Goal: Task Accomplishment & Management: Use online tool/utility

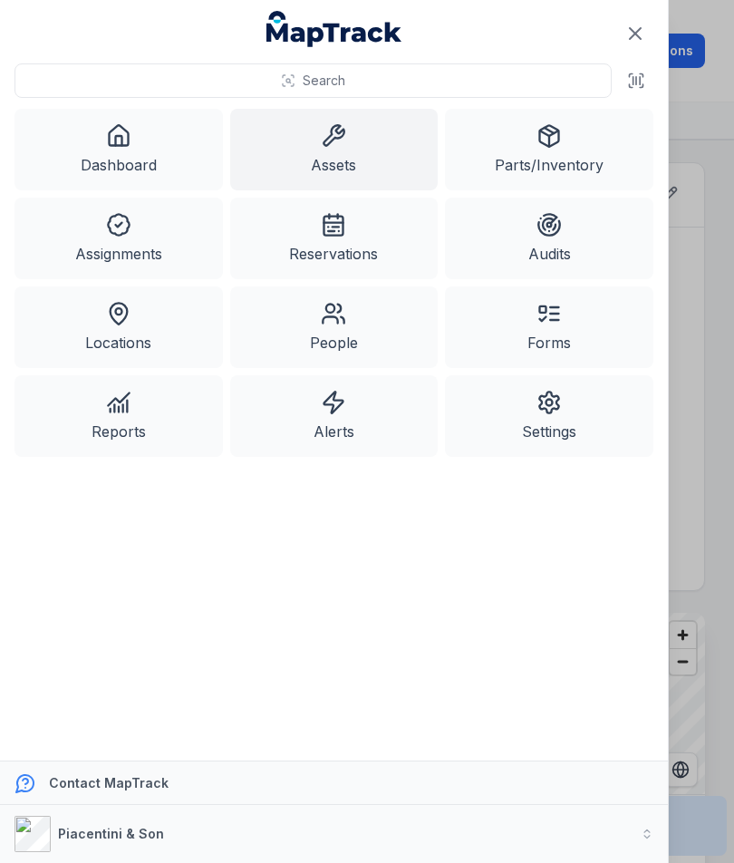
click at [352, 159] on link "Assets" at bounding box center [334, 150] width 208 height 82
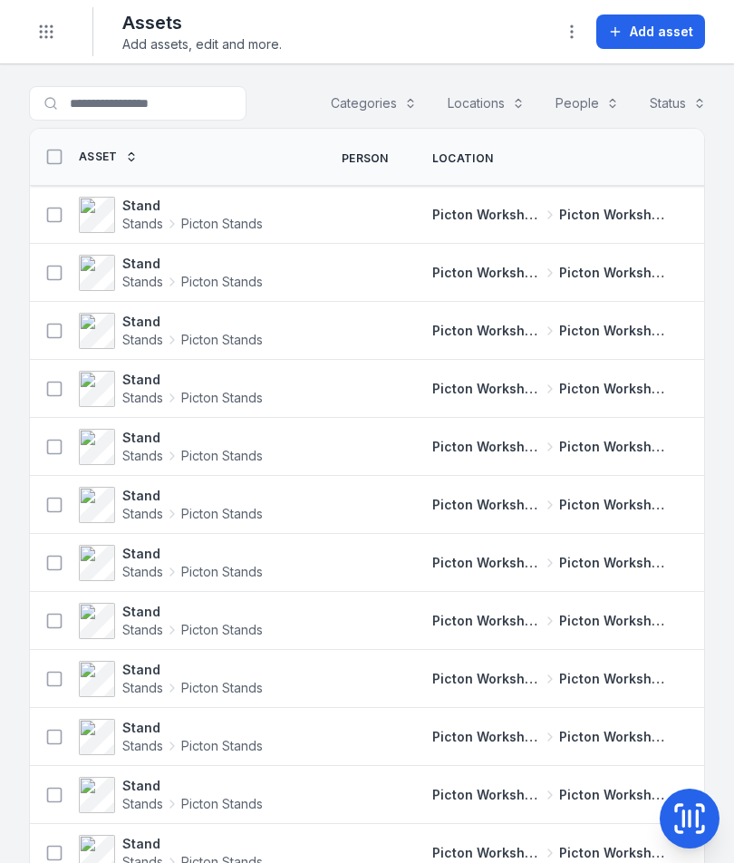
click at [661, 42] on button "Add asset" at bounding box center [650, 31] width 109 height 34
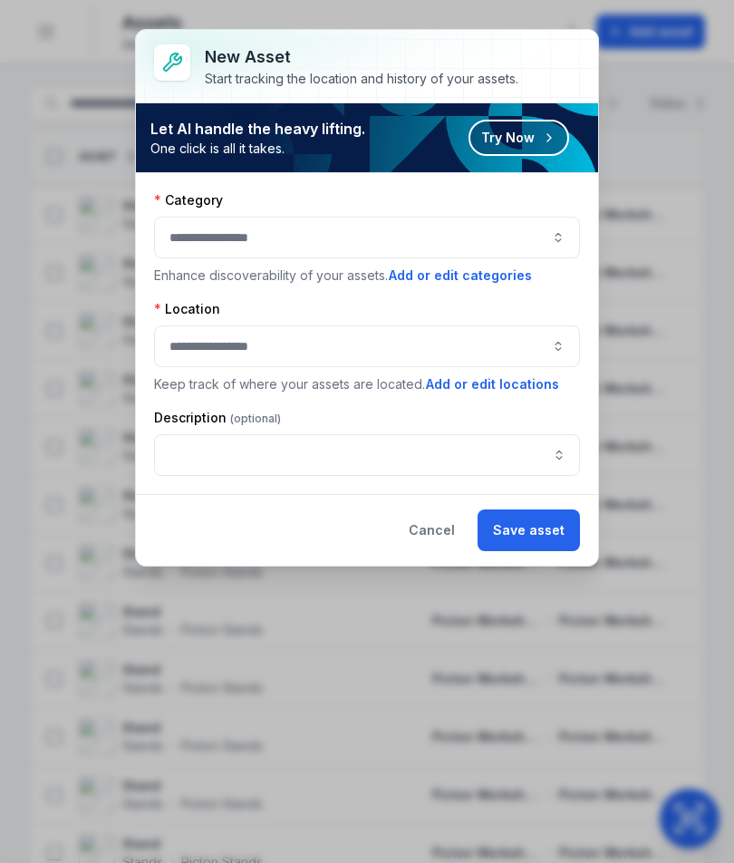
click at [487, 229] on button "button" at bounding box center [367, 238] width 426 height 42
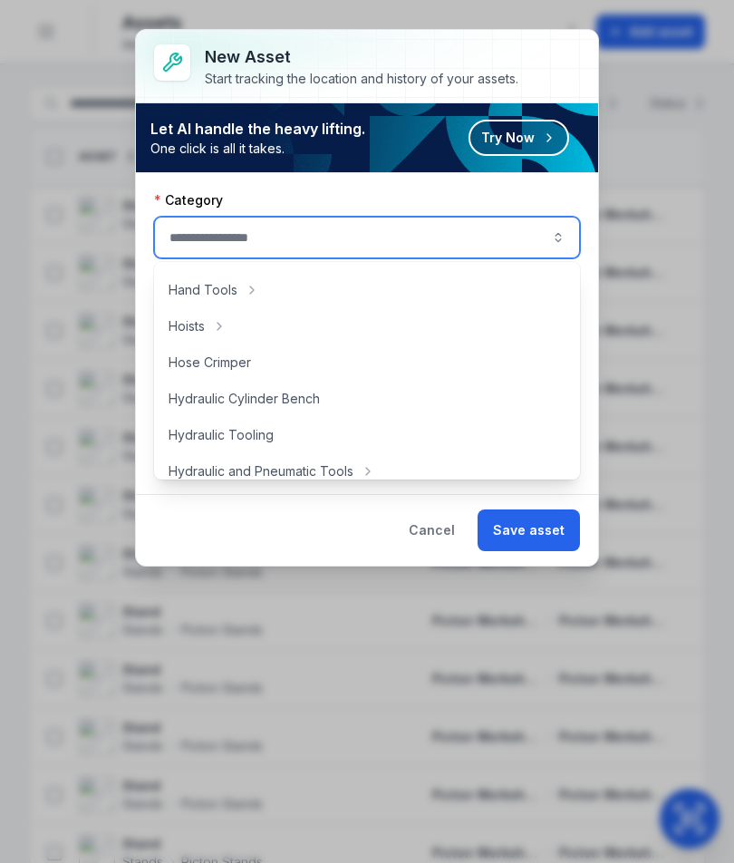
scroll to position [284, 0]
click at [537, 148] on button "Try Now" at bounding box center [518, 138] width 101 height 36
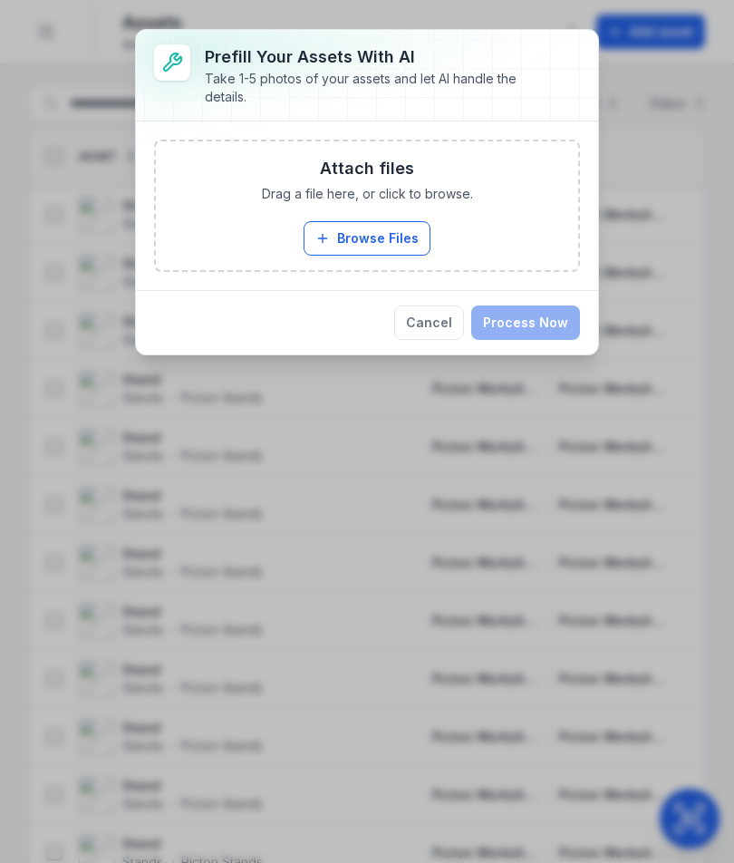
click at [392, 243] on button "Browse Files" at bounding box center [367, 238] width 127 height 34
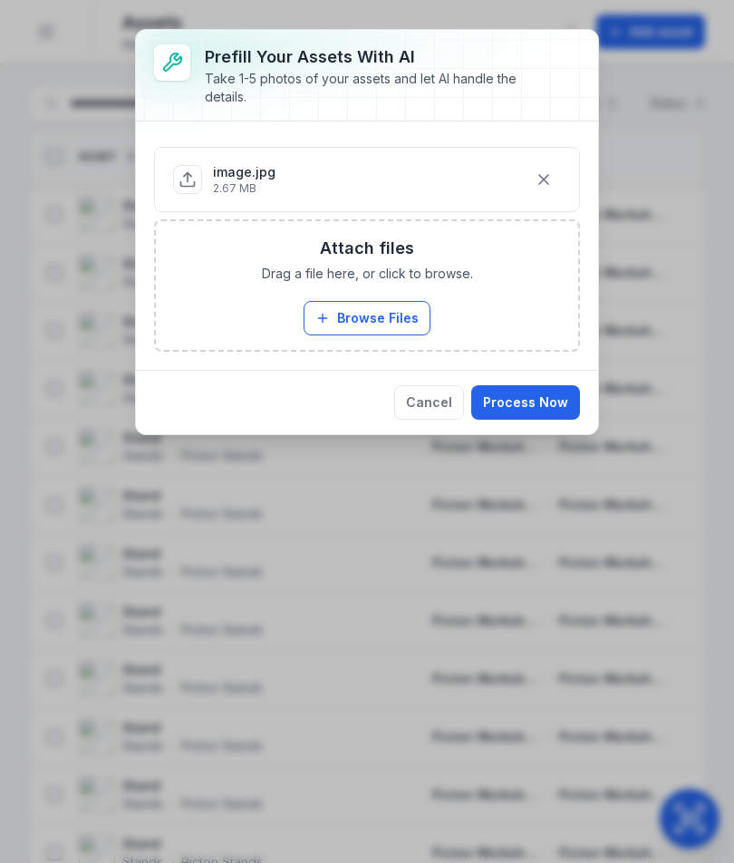
click at [389, 309] on button "Browse Files" at bounding box center [367, 318] width 127 height 34
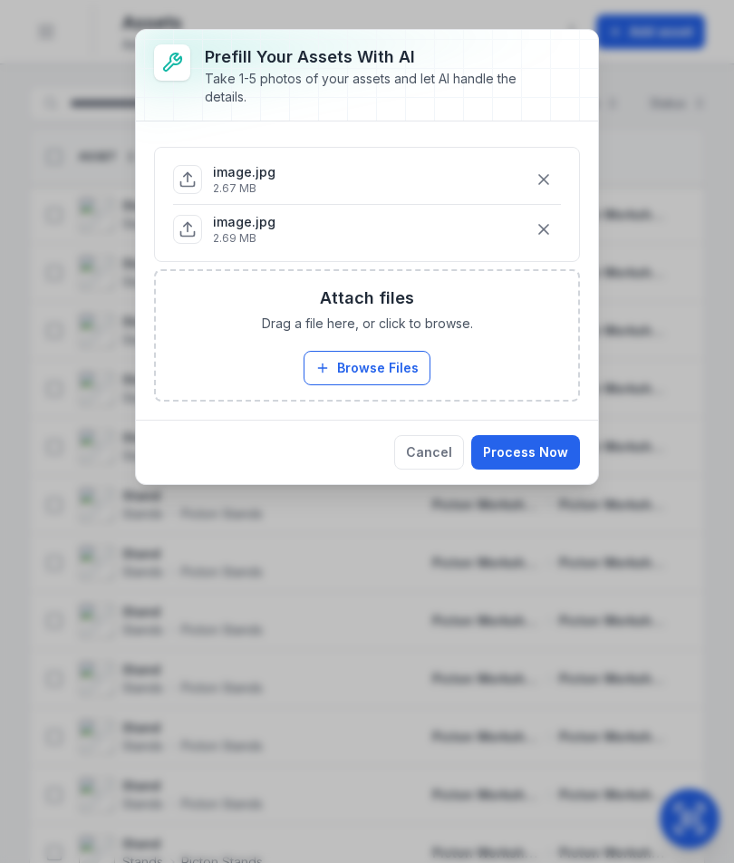
click at [535, 446] on button "Process Now" at bounding box center [525, 452] width 109 height 34
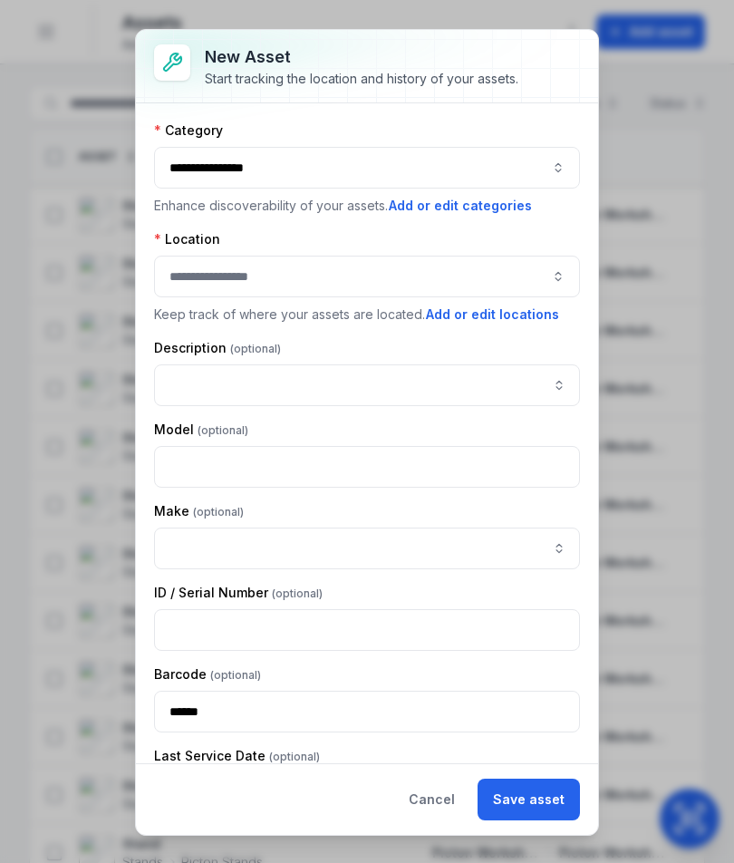
click at [447, 793] on button "Cancel" at bounding box center [431, 799] width 77 height 42
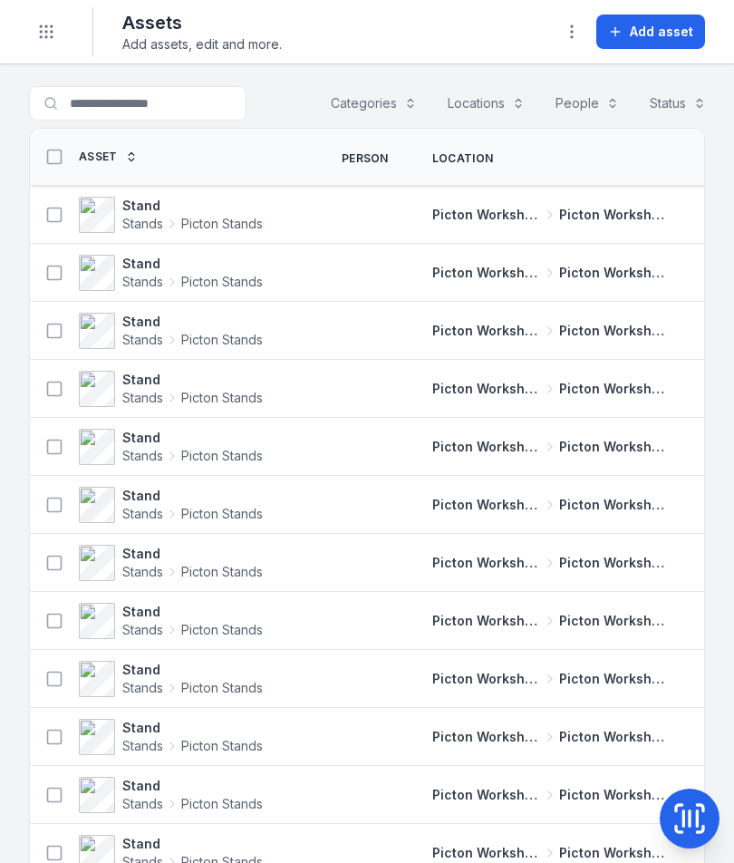
click at [664, 24] on span "Add asset" at bounding box center [661, 32] width 63 height 18
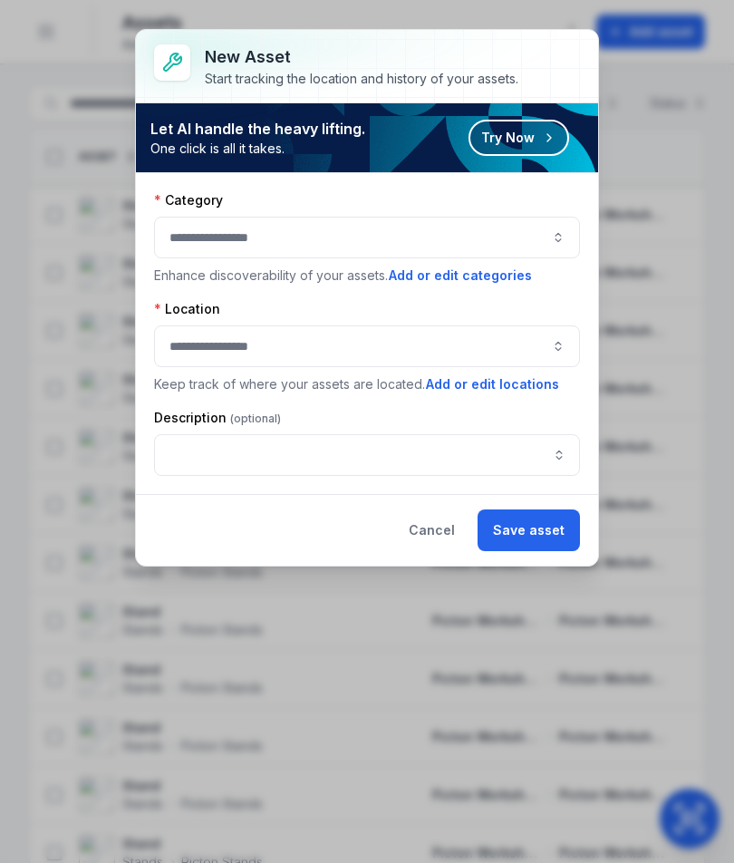
click at [507, 239] on button "button" at bounding box center [367, 238] width 426 height 42
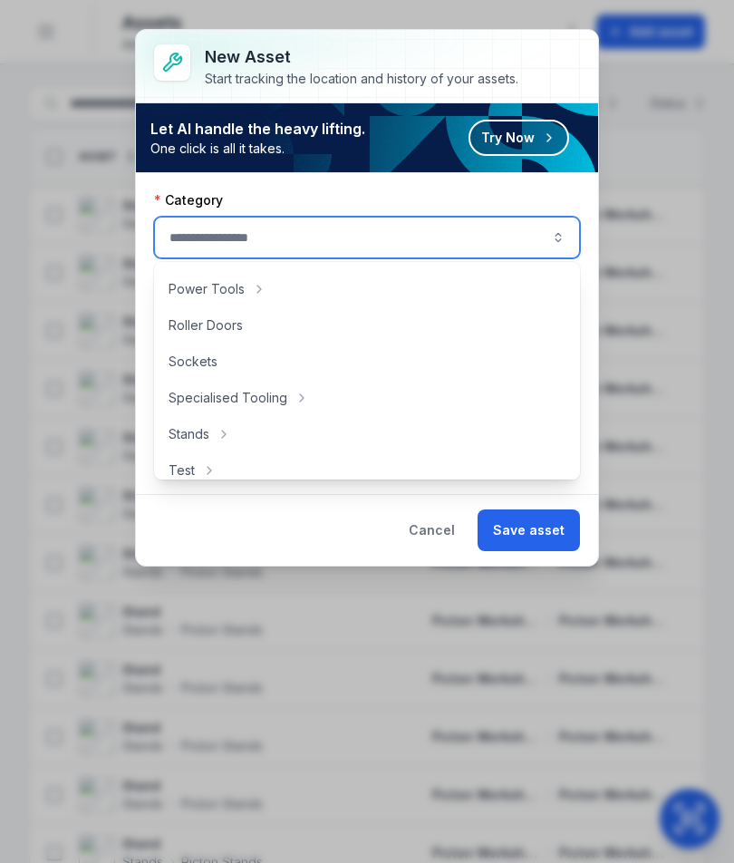
scroll to position [825, 0]
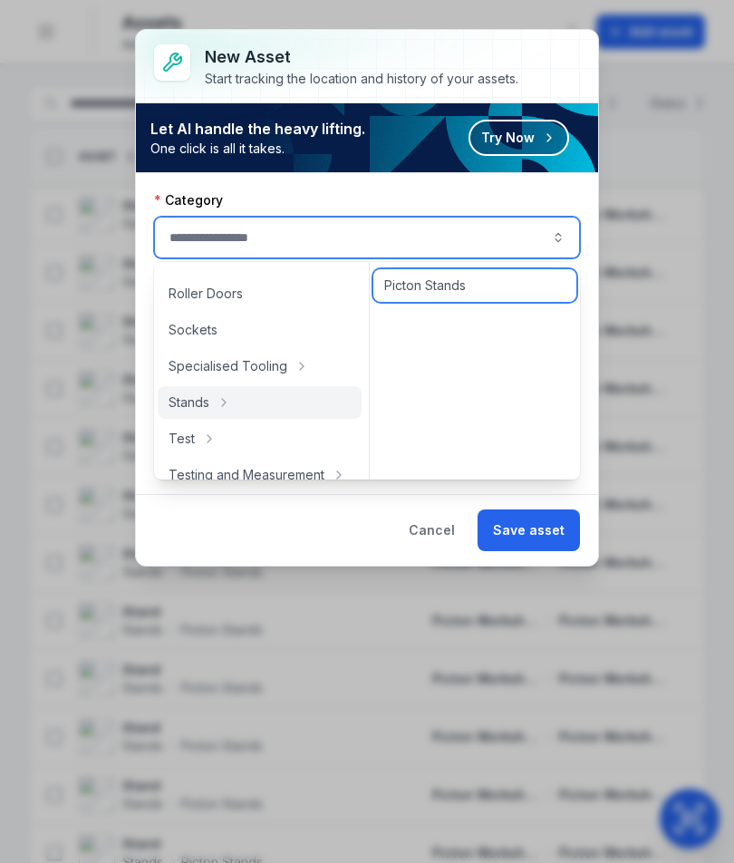
click at [466, 288] on span "Picton Stands" at bounding box center [425, 285] width 82 height 18
type input "**********"
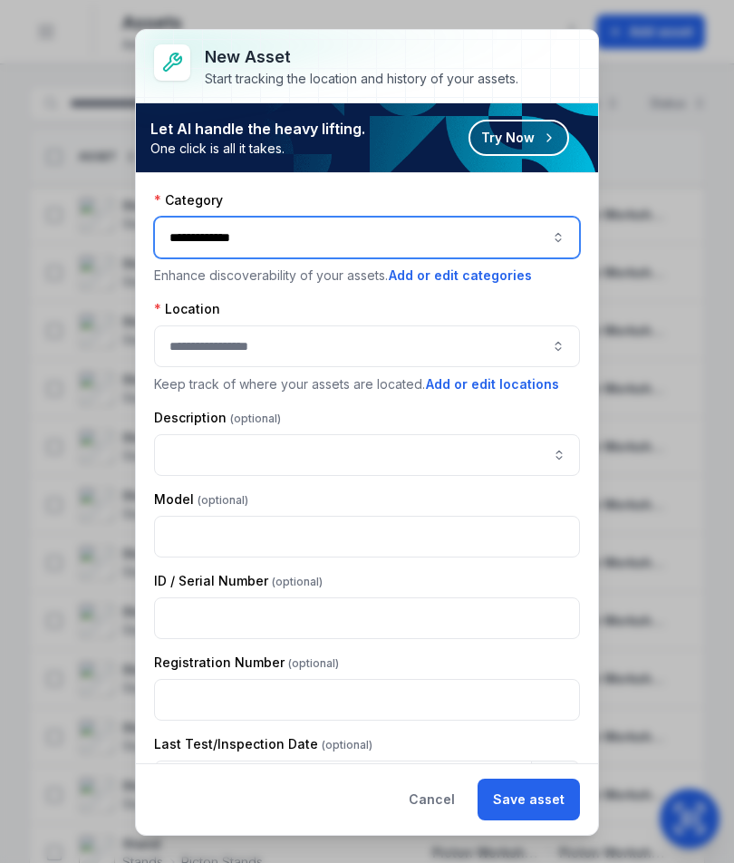
click at [484, 345] on button "button" at bounding box center [367, 346] width 426 height 42
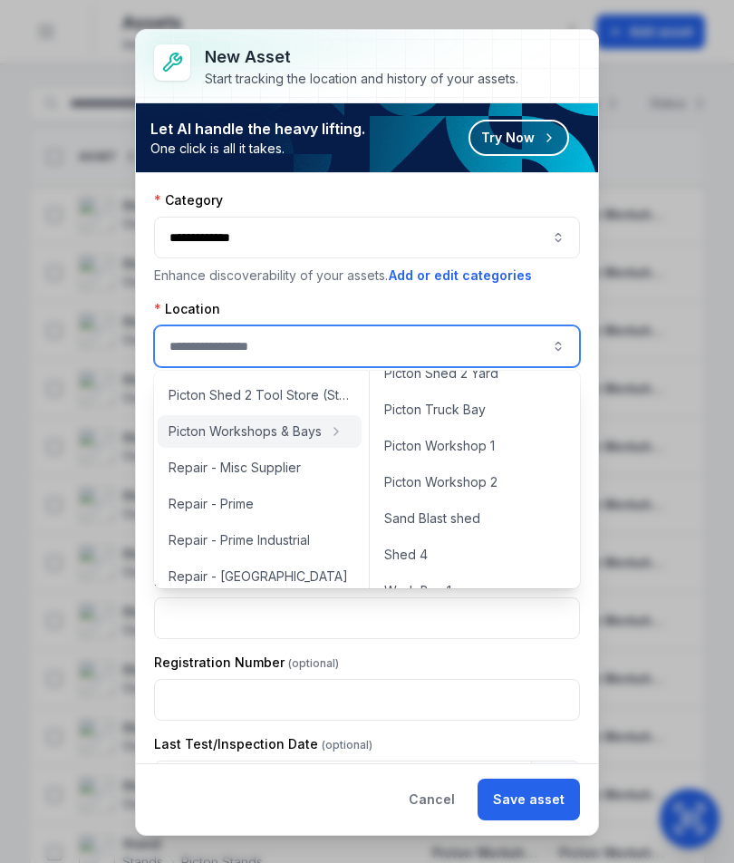
scroll to position [786, 0]
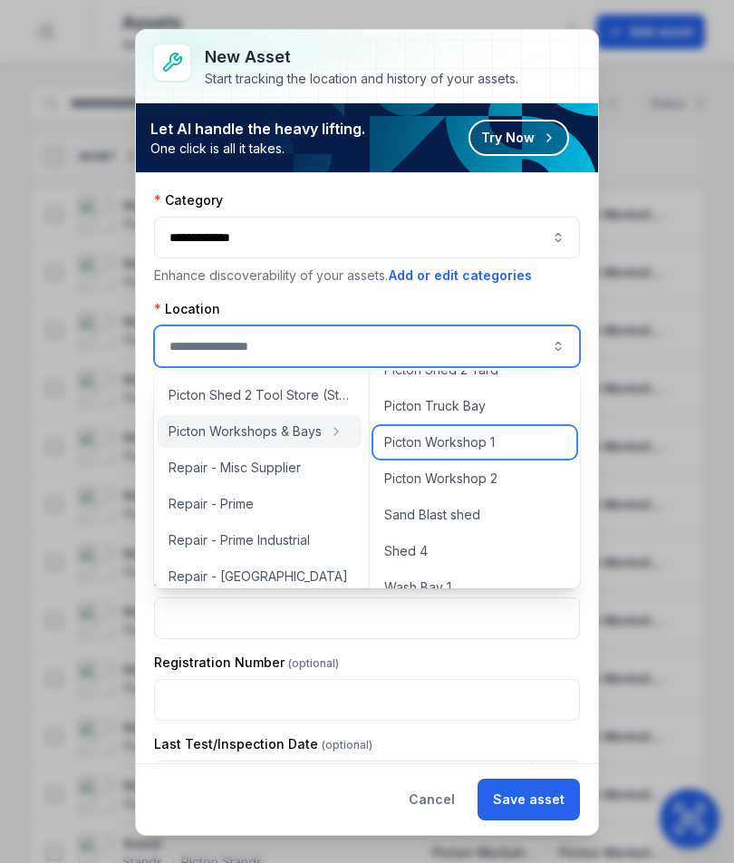
click at [513, 444] on div "Picton Workshop 1" at bounding box center [474, 442] width 203 height 33
type input "**********"
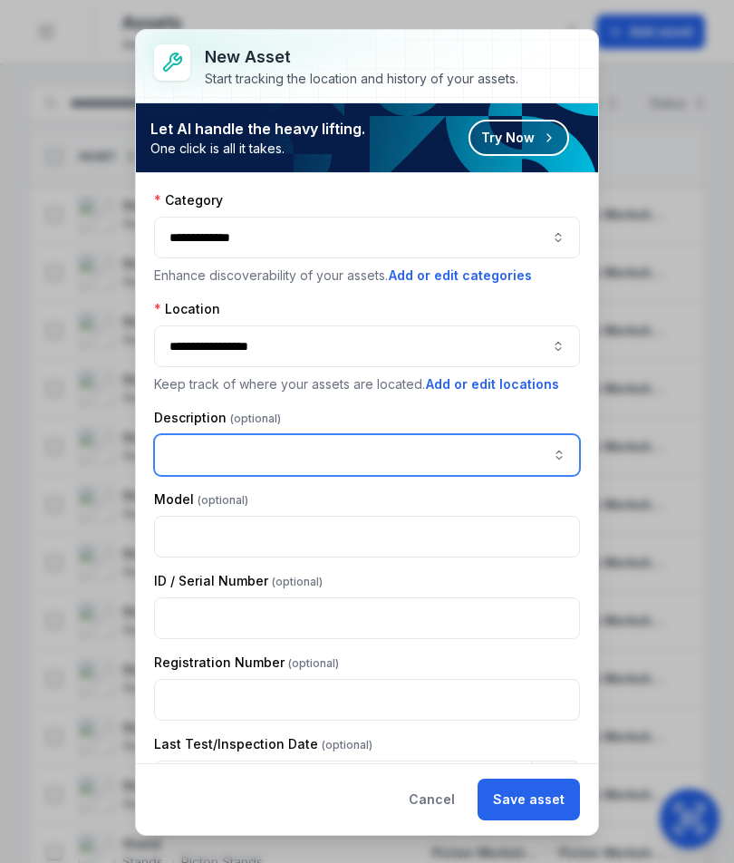
click at [497, 460] on input "asset-add:description-label" at bounding box center [367, 455] width 426 height 42
click at [247, 459] on input "asset-add:description-label" at bounding box center [367, 455] width 426 height 42
paste input "*****"
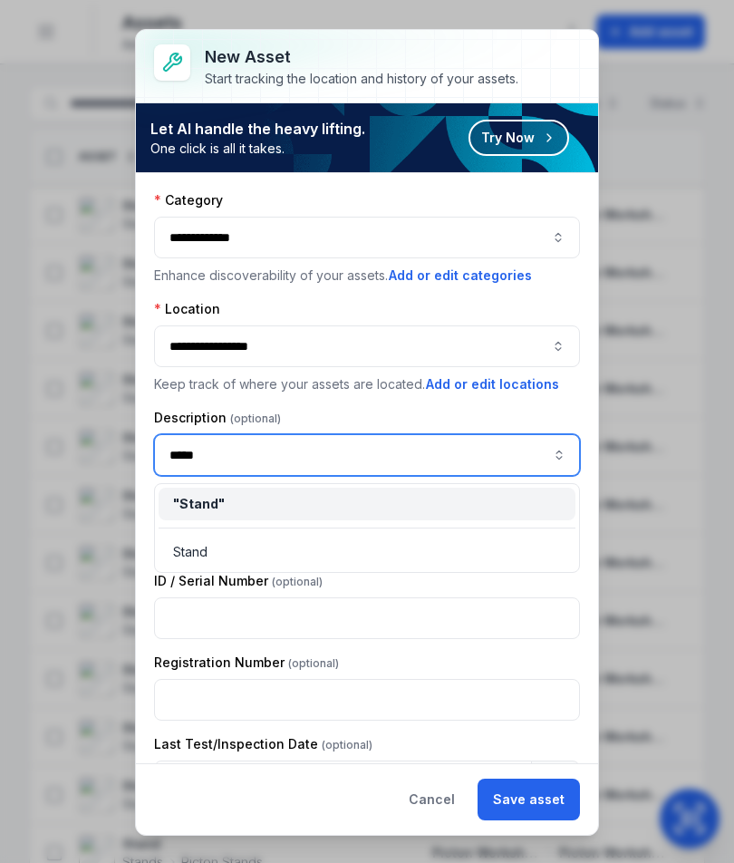
click at [321, 504] on div "" Stand "" at bounding box center [367, 504] width 388 height 18
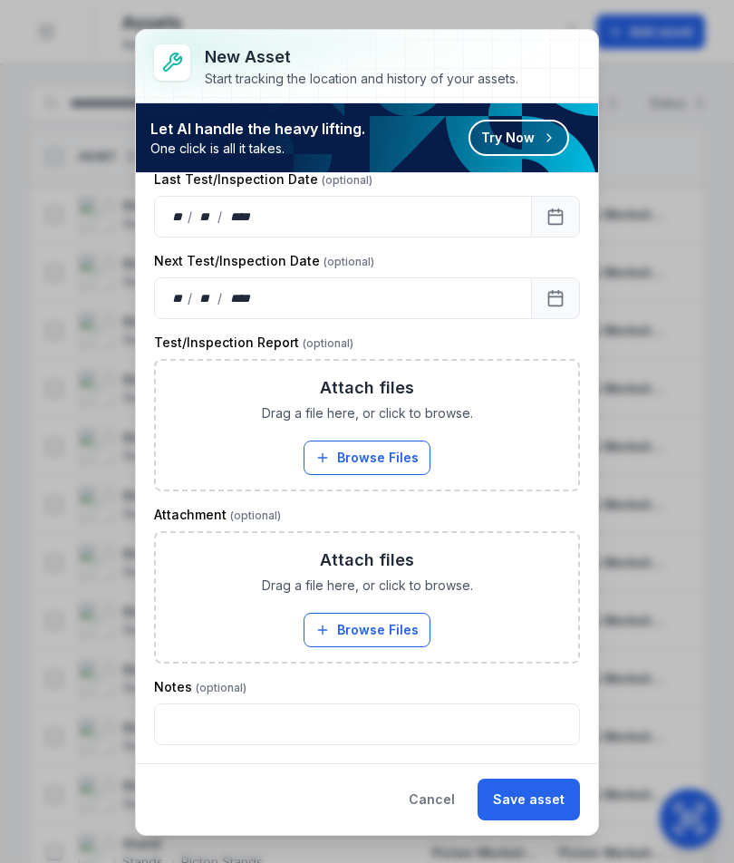
type input "*****"
click at [550, 812] on button "Save asset" at bounding box center [528, 799] width 102 height 42
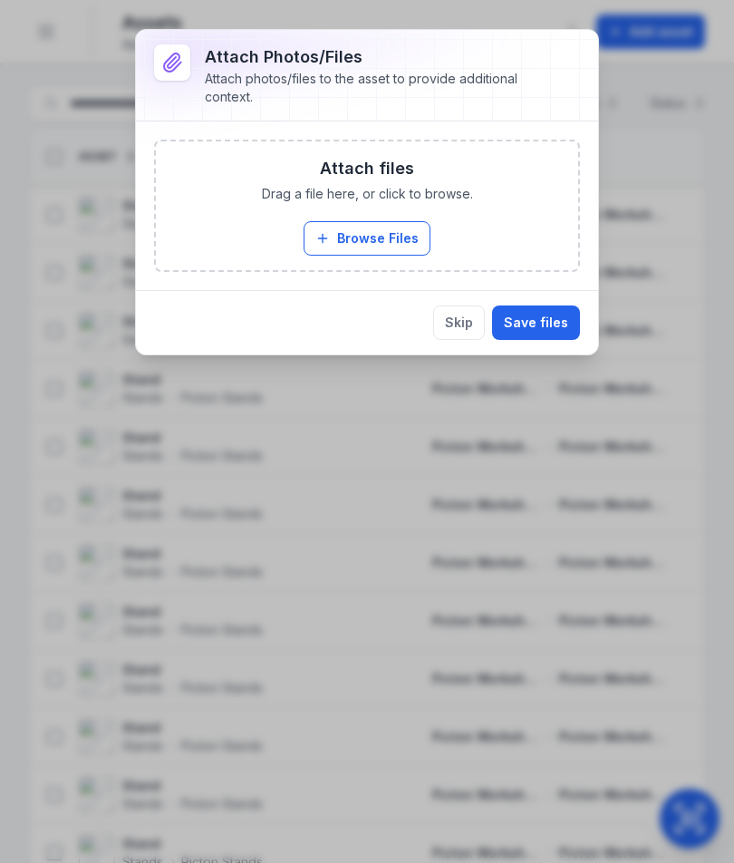
click at [402, 227] on button "Browse Files" at bounding box center [367, 238] width 127 height 34
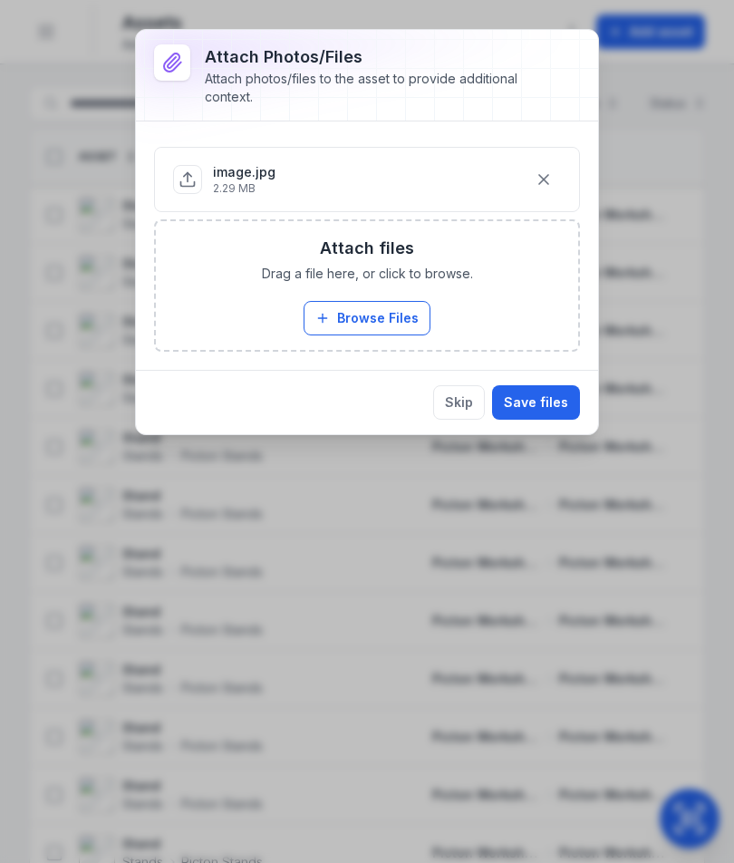
click at [555, 409] on button "Save files" at bounding box center [536, 402] width 88 height 34
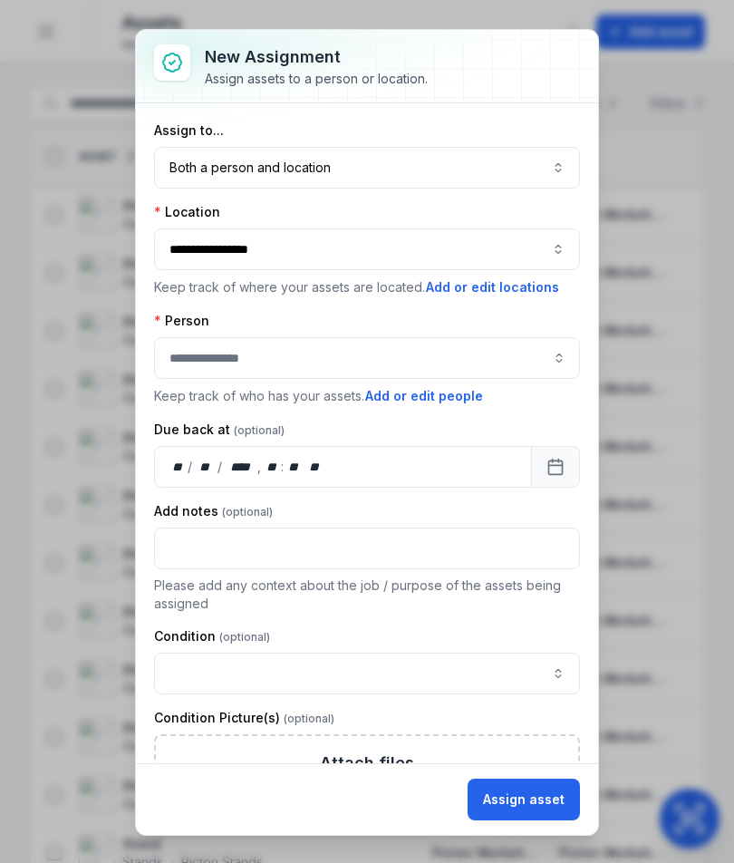
click at [517, 164] on button "Both a person and location ****" at bounding box center [367, 168] width 426 height 42
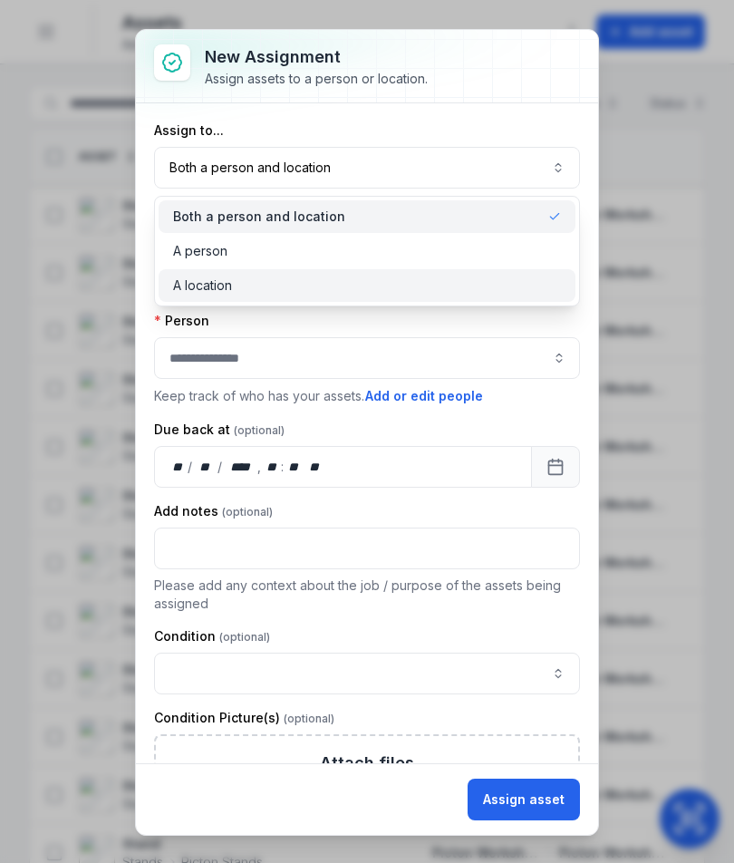
click at [442, 287] on div "A location" at bounding box center [367, 285] width 388 height 18
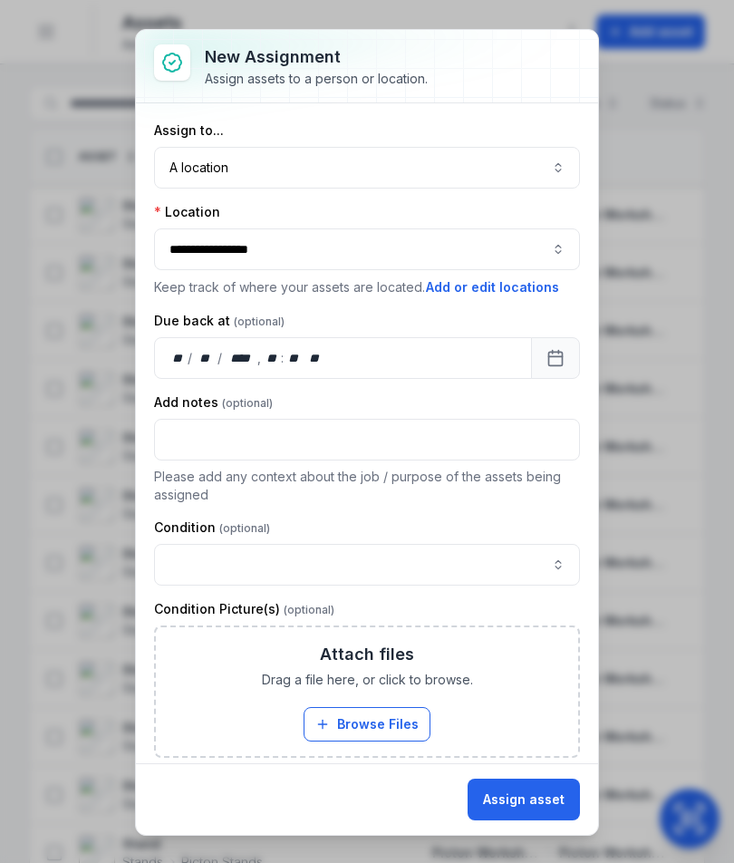
click at [535, 799] on button "Assign asset" at bounding box center [524, 799] width 112 height 42
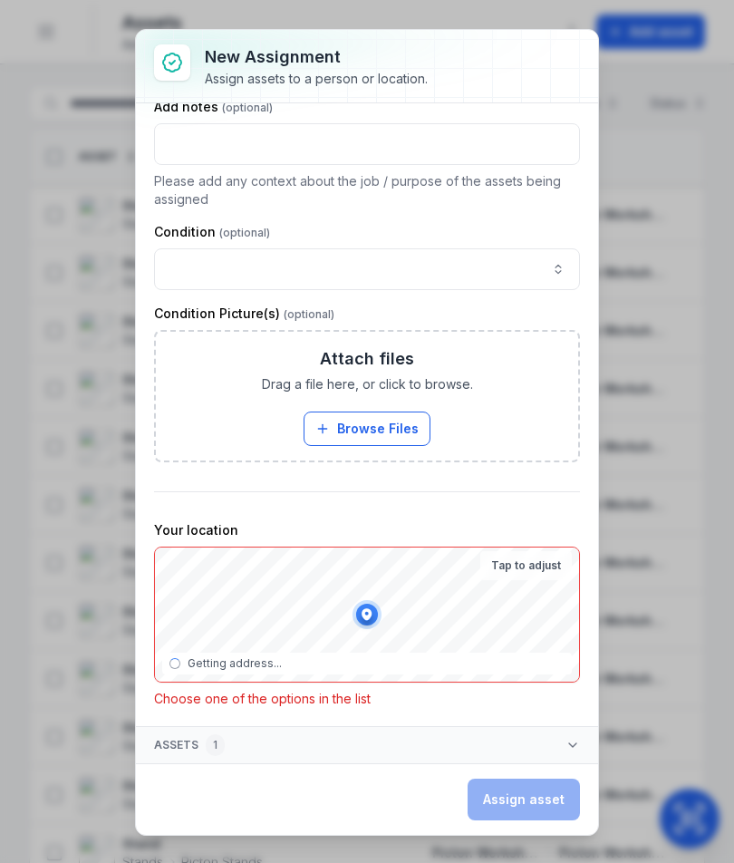
scroll to position [270, 0]
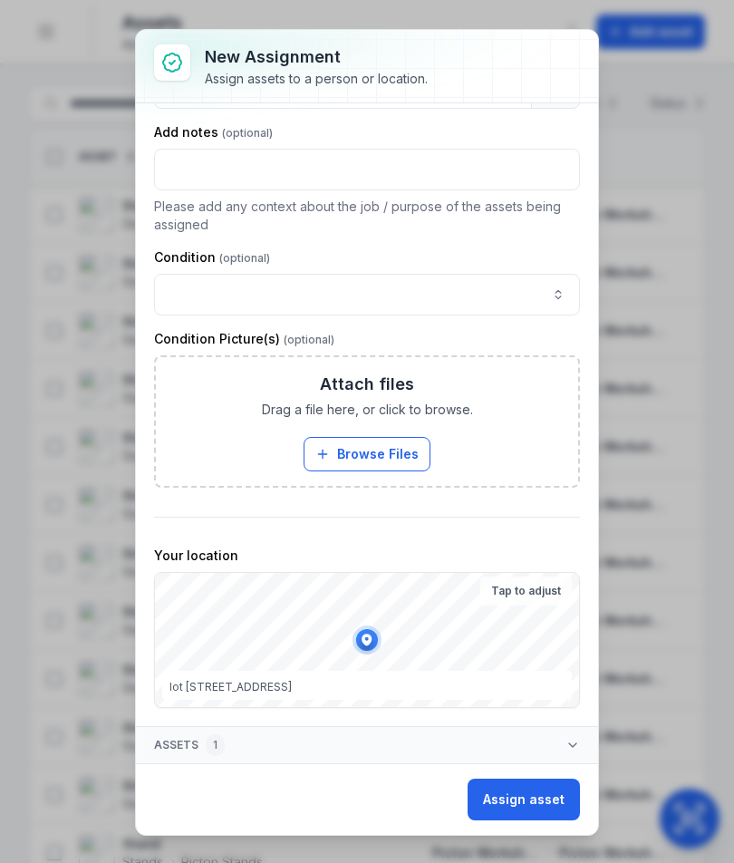
click at [529, 804] on button "Assign asset" at bounding box center [524, 799] width 112 height 42
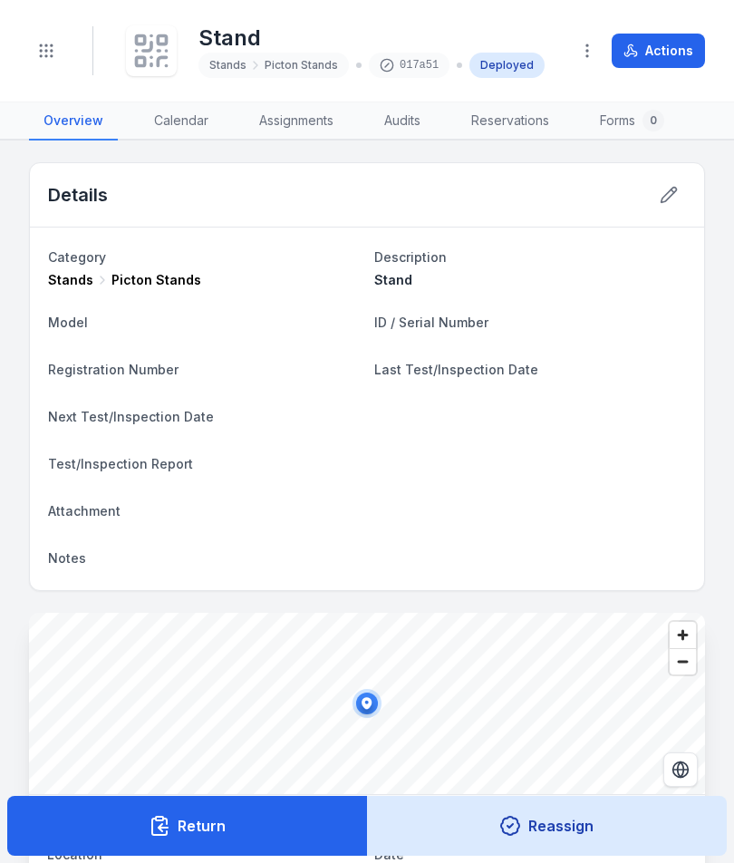
click at [183, 33] on div "Stand Stands Picton Stands 017a51 Deployed" at bounding box center [338, 51] width 433 height 58
click at [159, 60] on icon at bounding box center [162, 61] width 8 height 8
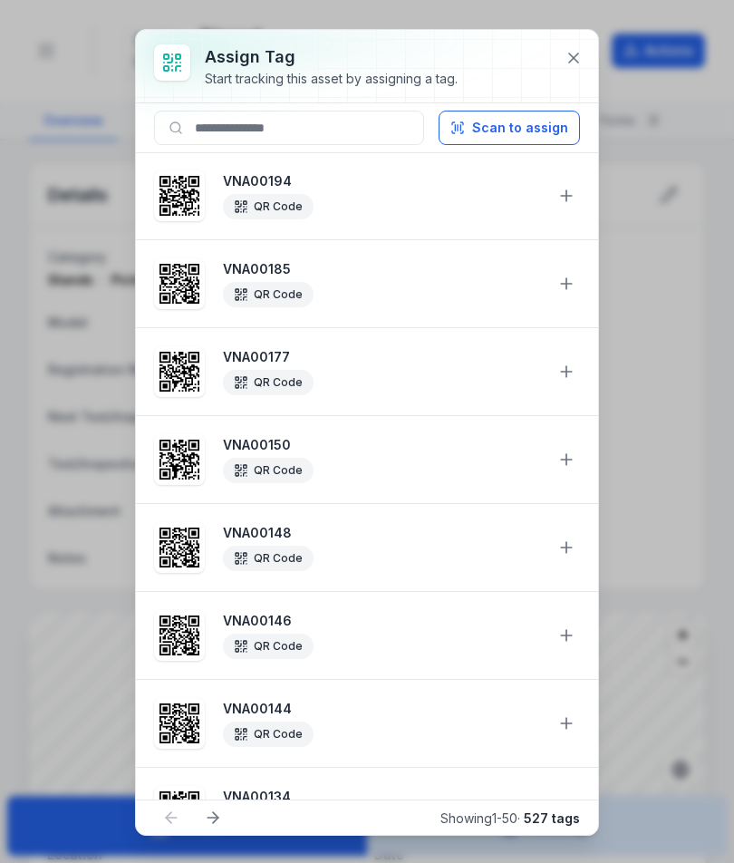
click at [537, 140] on button "Scan to assign" at bounding box center [509, 128] width 141 height 34
